Goal: Task Accomplishment & Management: Manage account settings

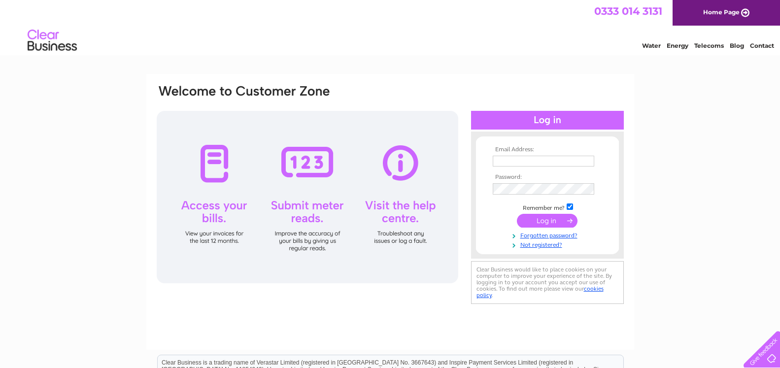
click at [543, 162] on input "text" at bounding box center [544, 161] width 102 height 11
type input "accounts.cobra@hotmail.co.uk"
click at [540, 220] on input "submit" at bounding box center [547, 221] width 61 height 14
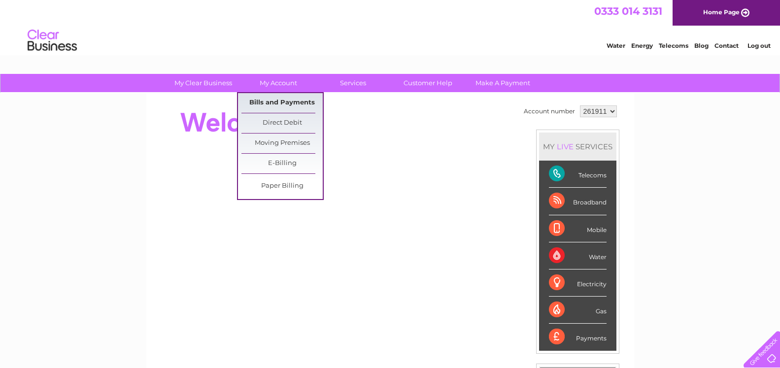
click at [281, 98] on link "Bills and Payments" at bounding box center [282, 103] width 81 height 20
click at [281, 100] on link "Bills and Payments" at bounding box center [282, 103] width 81 height 20
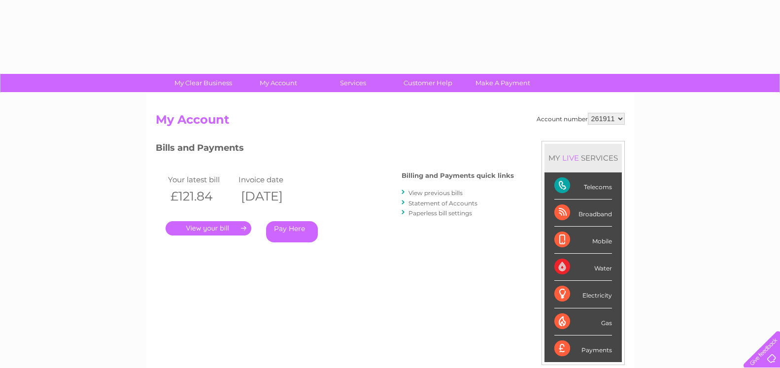
click at [225, 224] on link "." at bounding box center [209, 228] width 86 height 14
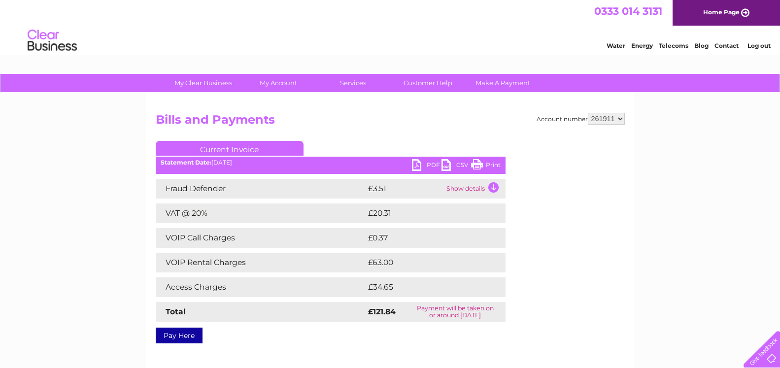
click at [433, 166] on link "PDF" at bounding box center [427, 166] width 30 height 14
